Goal: Information Seeking & Learning: Learn about a topic

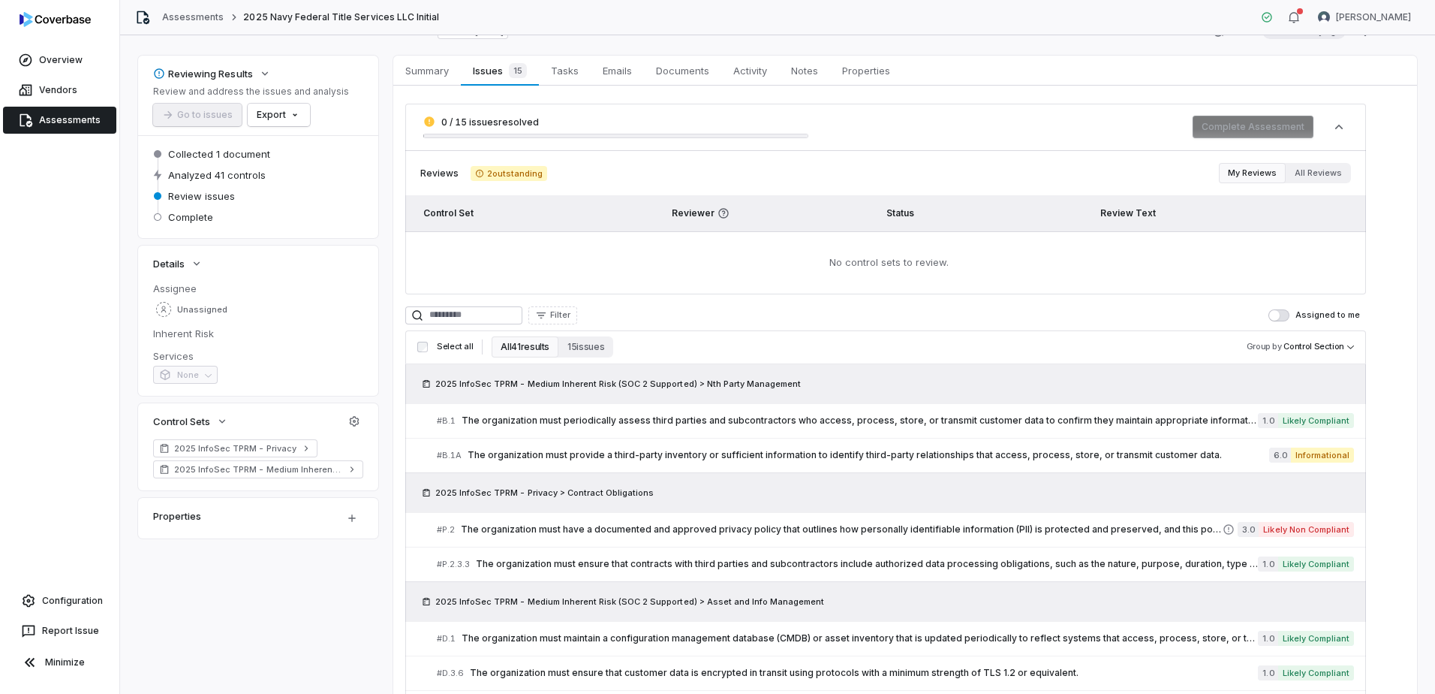
scroll to position [75, 0]
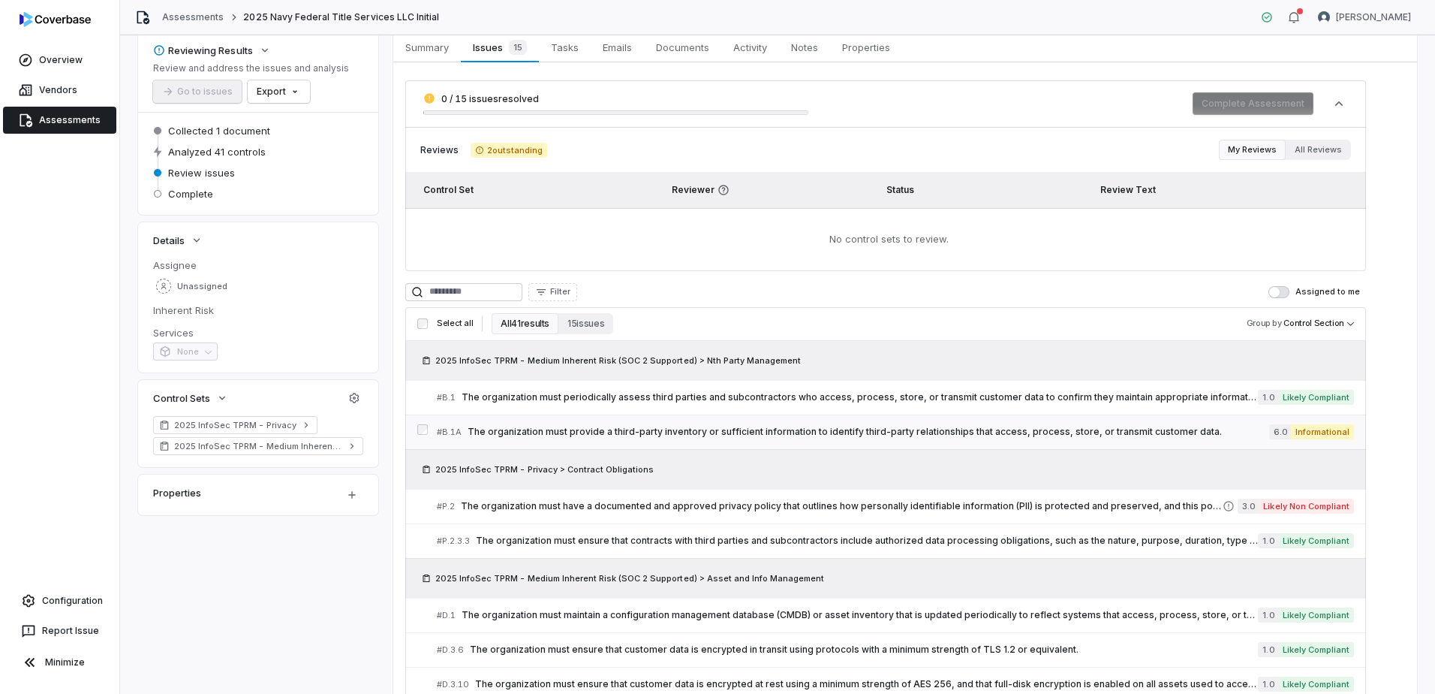
click at [607, 429] on span "The organization must provide a third-party inventory or sufficient information…" at bounding box center [869, 432] width 802 height 12
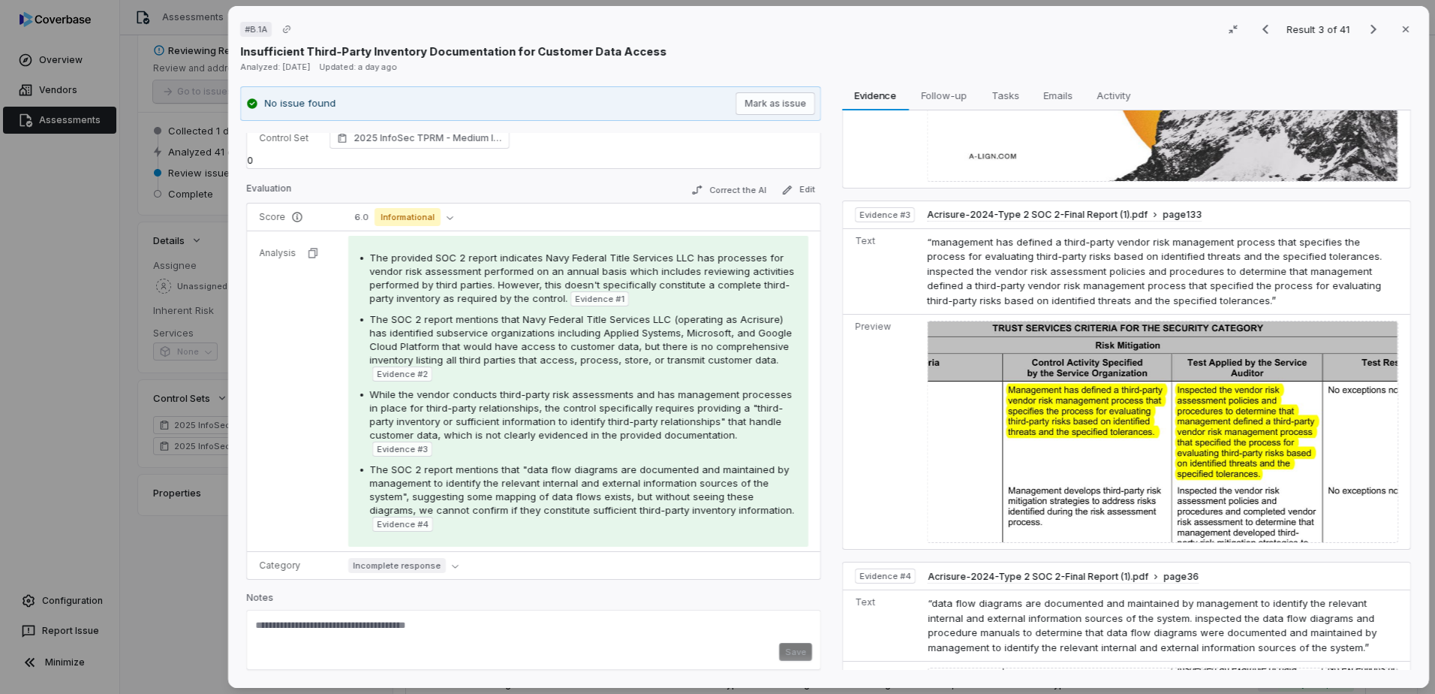
scroll to position [976, 0]
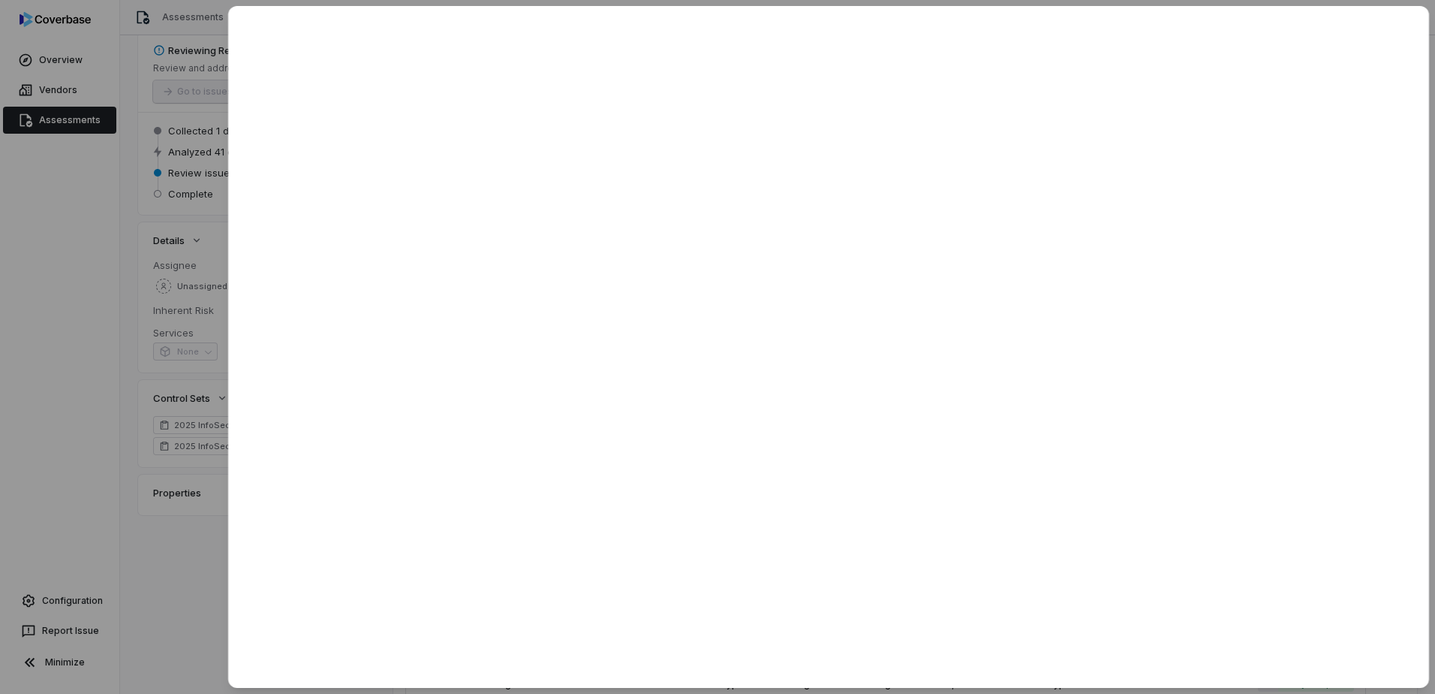
click at [172, 561] on div at bounding box center [717, 347] width 1435 height 694
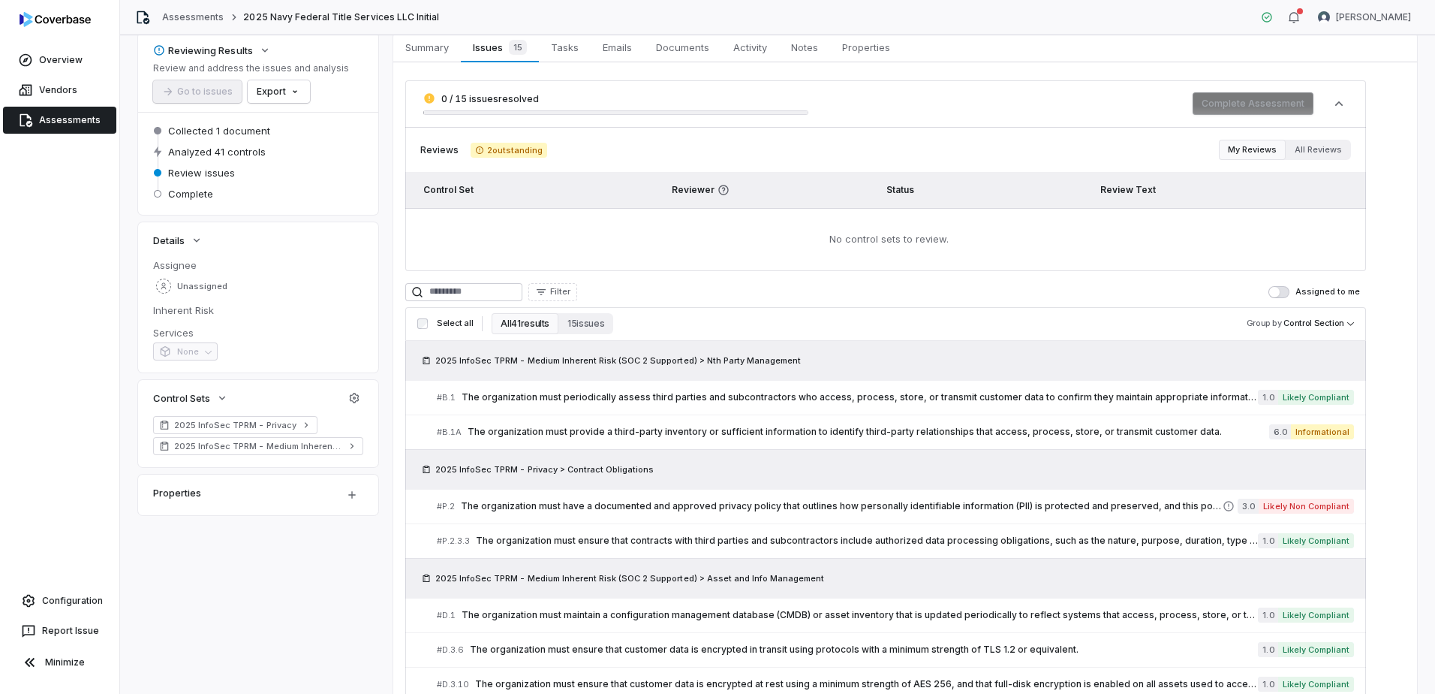
click at [590, 321] on button "15 issues" at bounding box center [586, 323] width 55 height 21
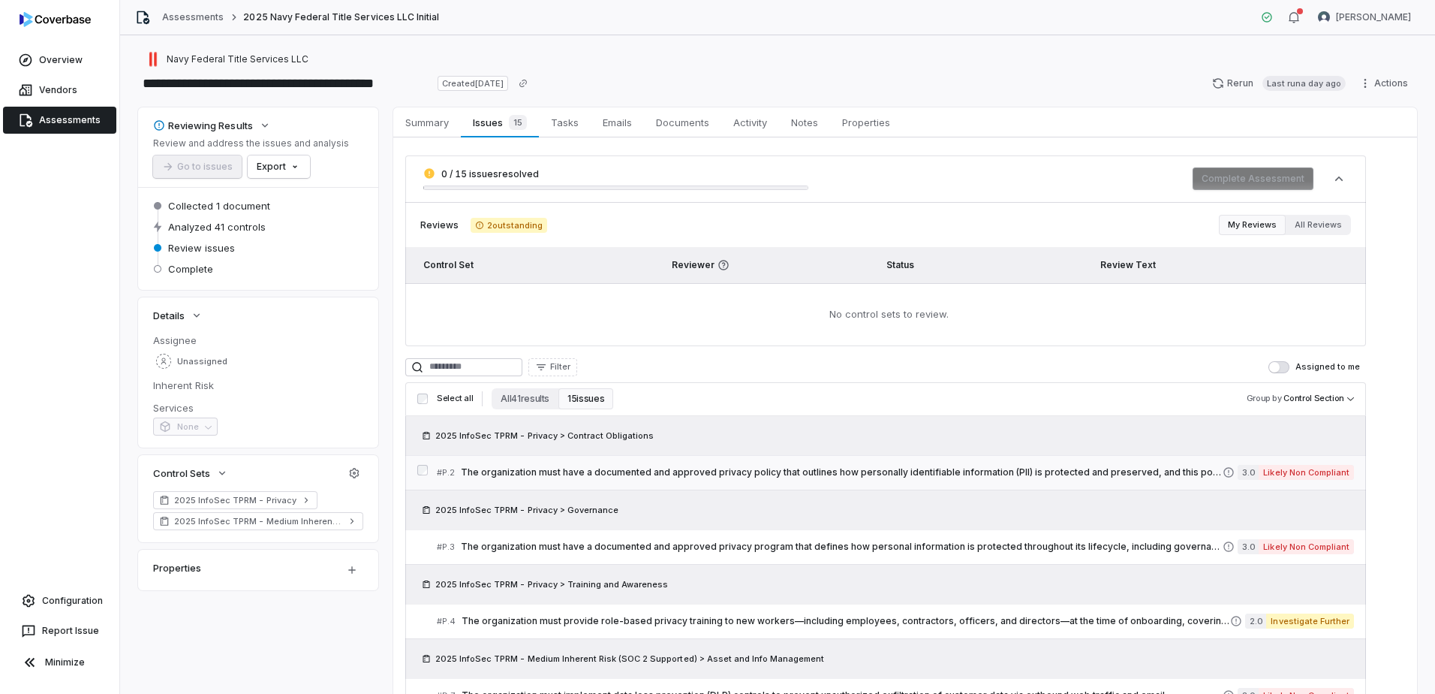
click at [758, 474] on span "The organization must have a documented and approved privacy policy that outlin…" at bounding box center [842, 472] width 762 height 12
